Goal: Register for event/course

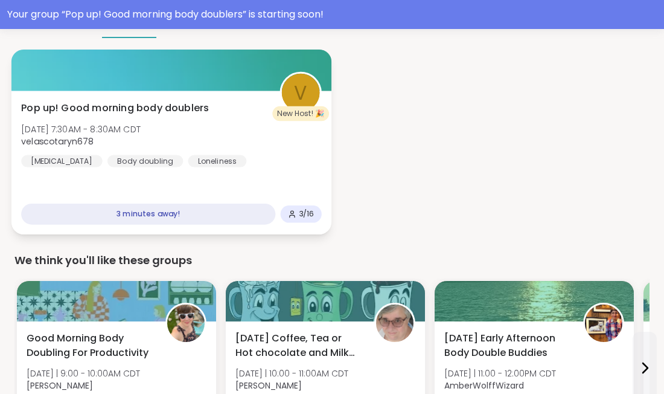
scroll to position [193, 0]
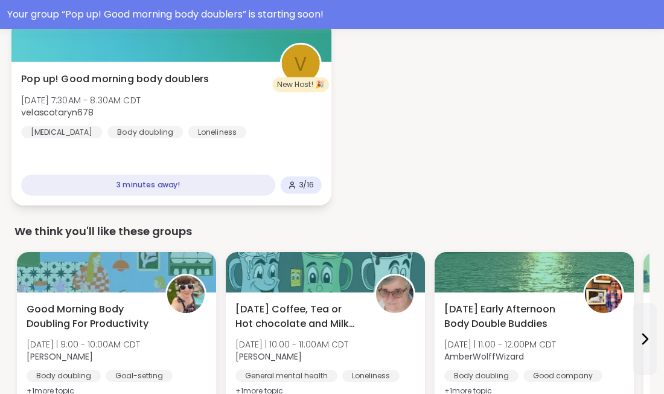
click at [282, 80] on div "New Host! 🎉" at bounding box center [300, 84] width 57 height 14
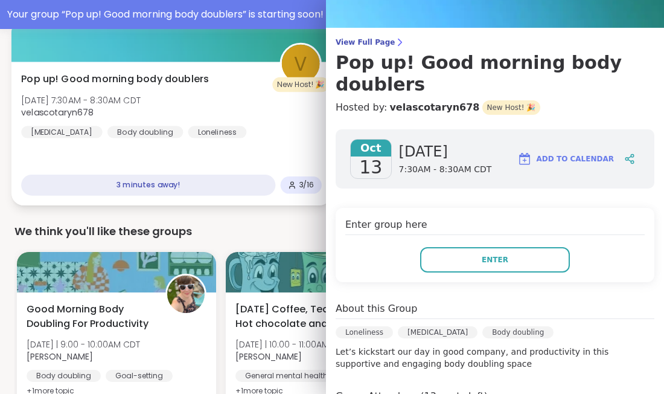
scroll to position [0, 0]
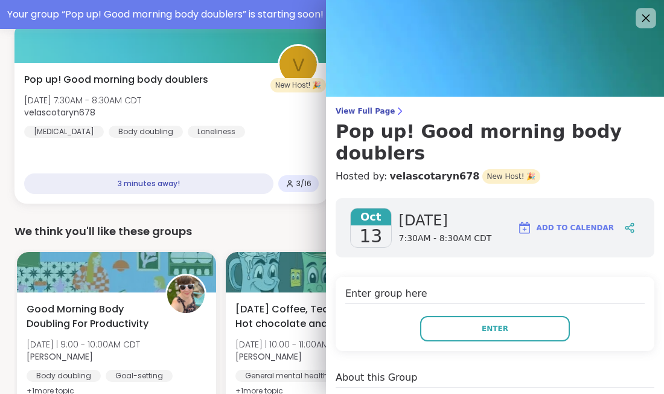
click at [645, 23] on icon at bounding box center [645, 17] width 15 height 15
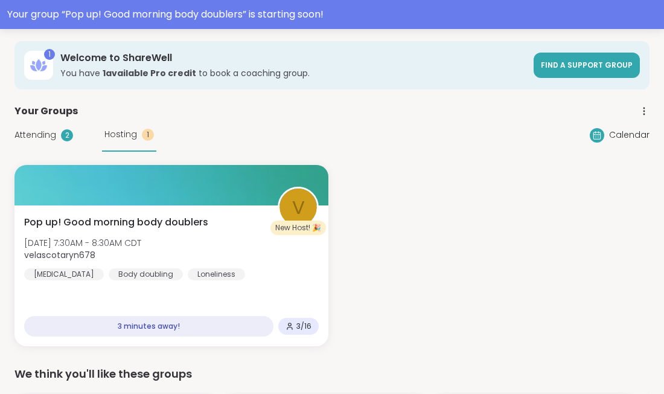
scroll to position [50, 0]
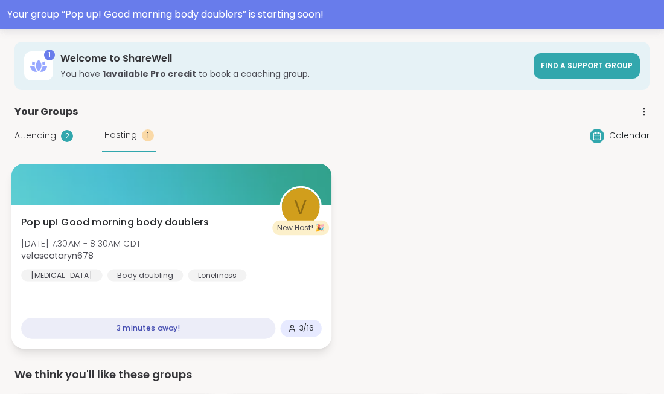
click at [145, 203] on div at bounding box center [171, 184] width 320 height 41
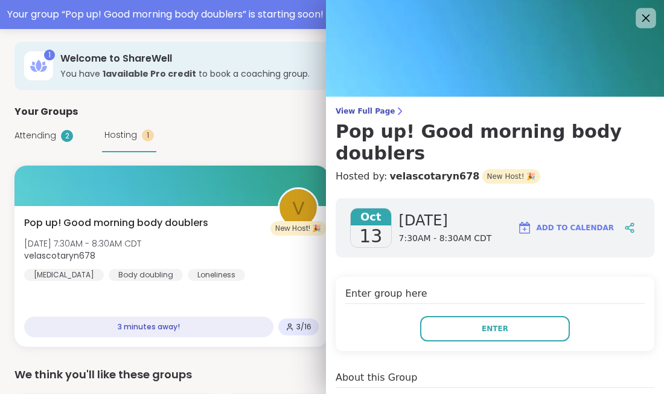
click at [640, 25] on icon at bounding box center [645, 17] width 15 height 15
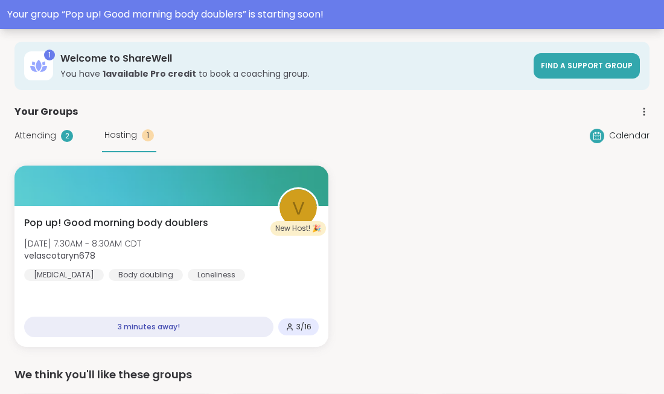
click at [642, 24] on div "Your group “ Pop up! Good morning body doublers ” is starting soon!" at bounding box center [332, 14] width 664 height 29
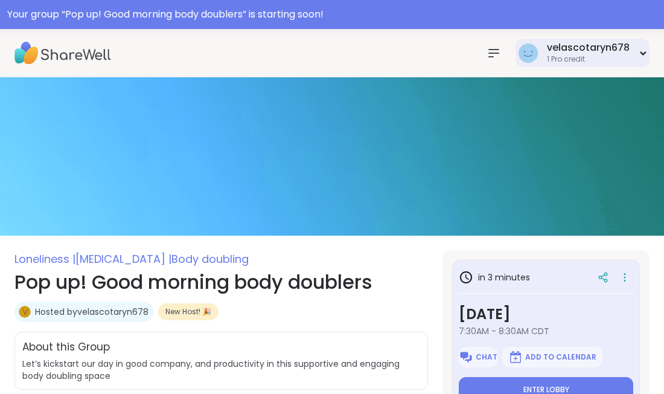
click at [636, 59] on div "velascotaryn678 1 Pro credit" at bounding box center [583, 53] width 134 height 28
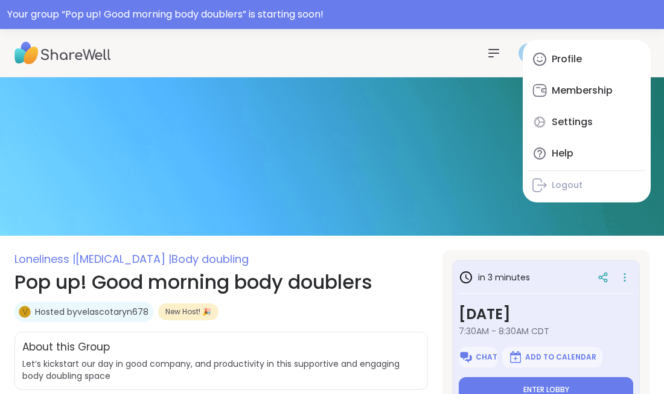
click at [54, 50] on img at bounding box center [62, 53] width 97 height 42
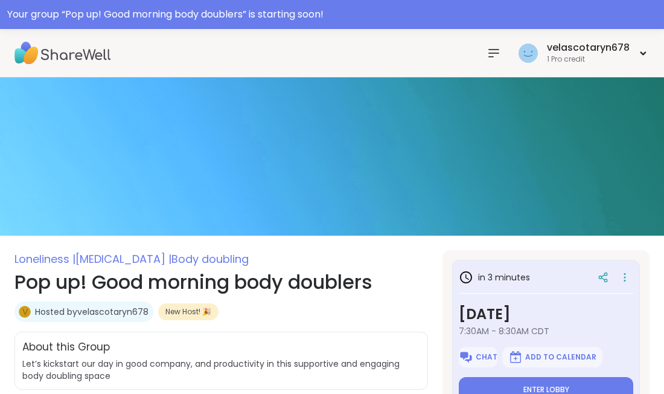
type textarea "*"
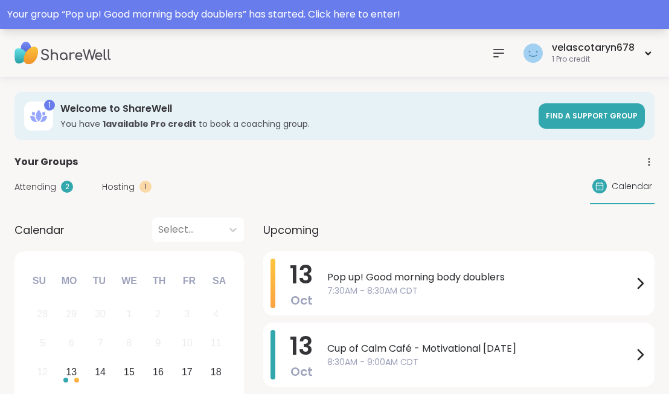
click at [328, 16] on div "Your group “ Pop up! Good morning body doublers ” has started. Click here to en…" at bounding box center [334, 14] width 654 height 14
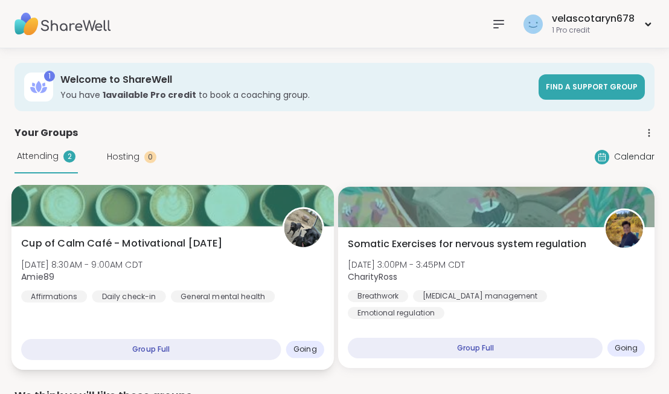
click at [182, 244] on span "Cup of Calm Café - Motivational [DATE]" at bounding box center [122, 243] width 202 height 14
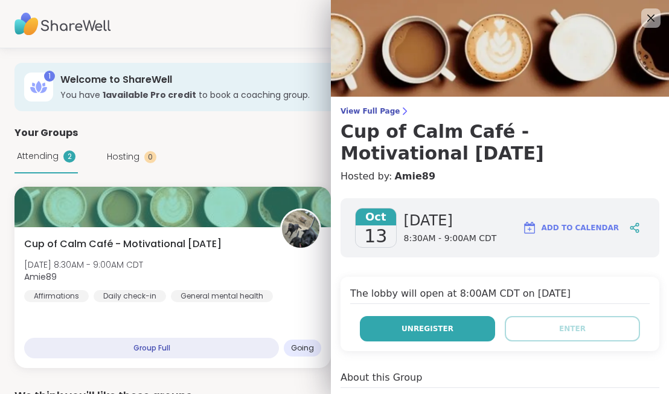
click at [436, 332] on span "Unregister" at bounding box center [427, 328] width 52 height 11
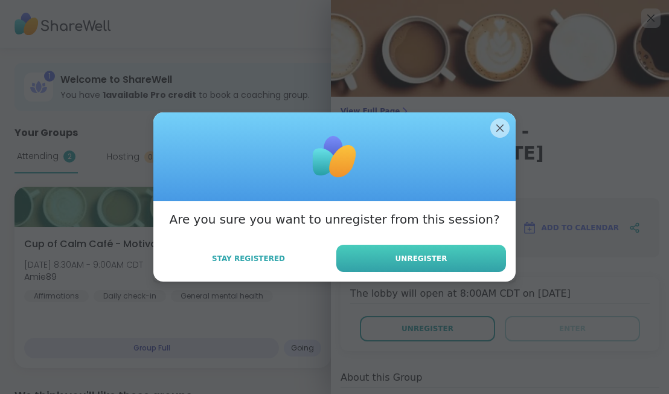
click at [458, 263] on button "Unregister" at bounding box center [421, 257] width 170 height 27
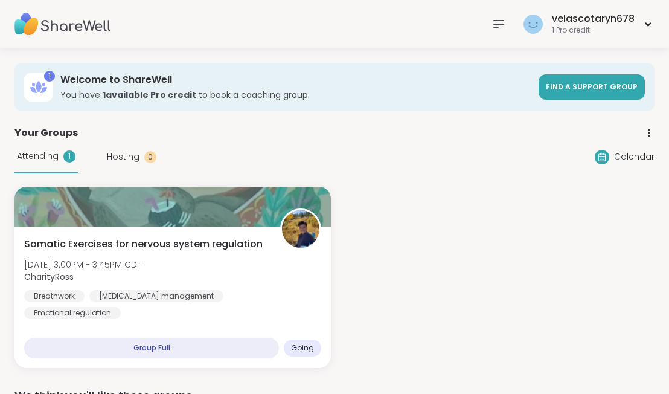
click at [39, 28] on img at bounding box center [62, 24] width 97 height 42
click at [75, 28] on img at bounding box center [62, 24] width 97 height 42
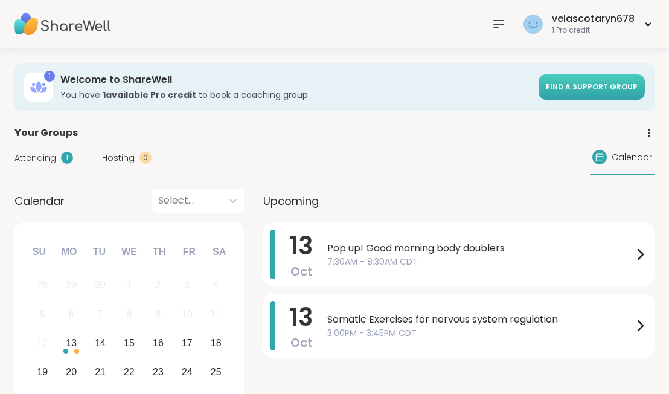
click at [616, 82] on span "Find a support group" at bounding box center [592, 86] width 92 height 10
